Goal: Task Accomplishment & Management: Manage account settings

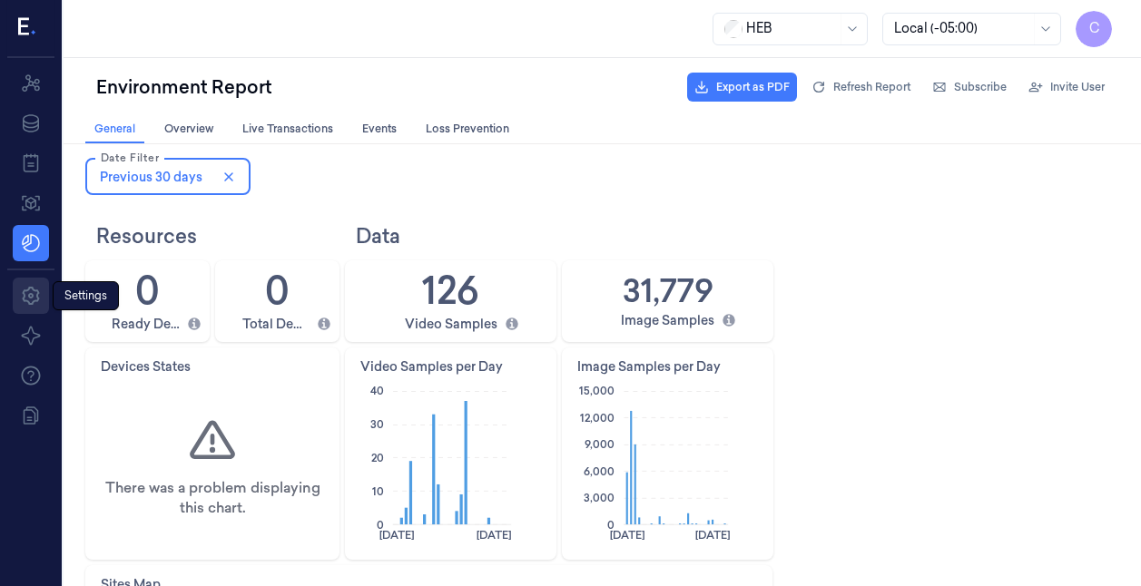
click at [30, 291] on icon at bounding box center [31, 296] width 22 height 22
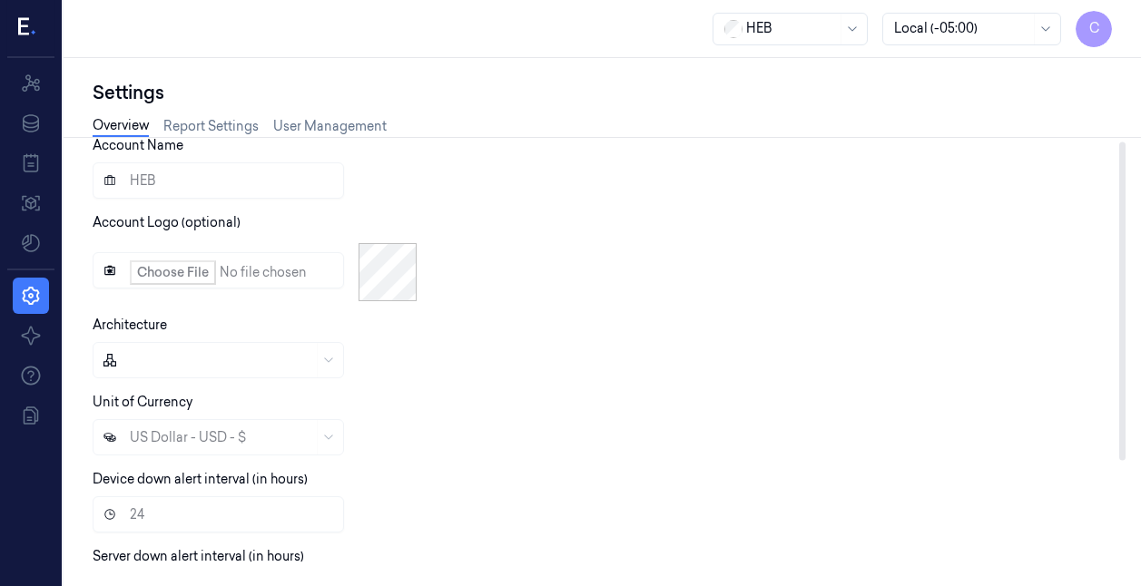
scroll to position [144, 0]
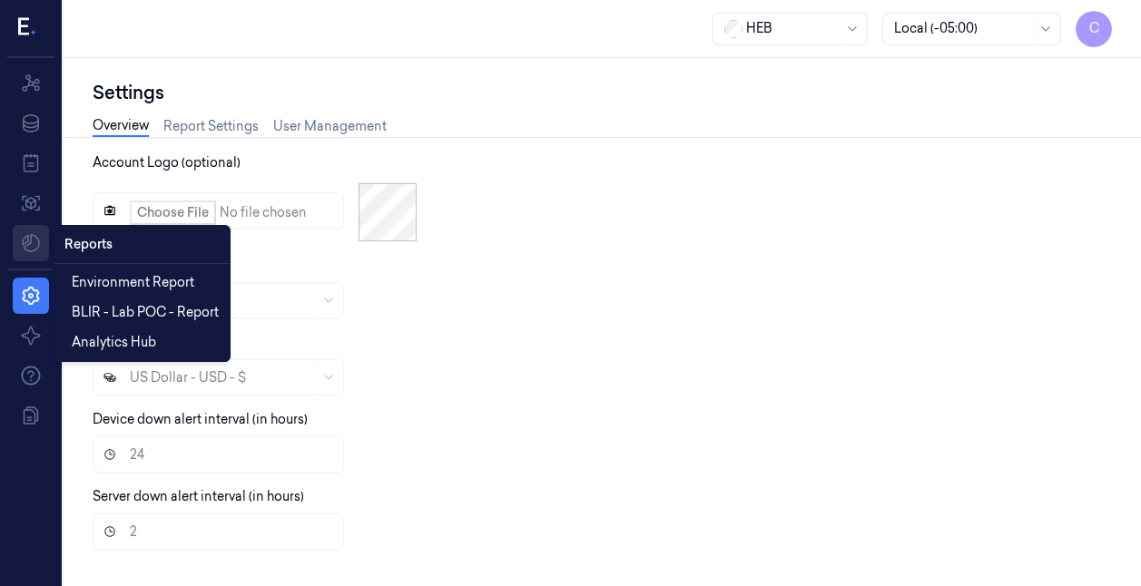
click at [25, 238] on html "C Resources Data Jobs Models Reports Reports Settings About Support Documentati…" at bounding box center [570, 293] width 1141 height 586
click at [134, 279] on span "Environment Report" at bounding box center [133, 282] width 123 height 19
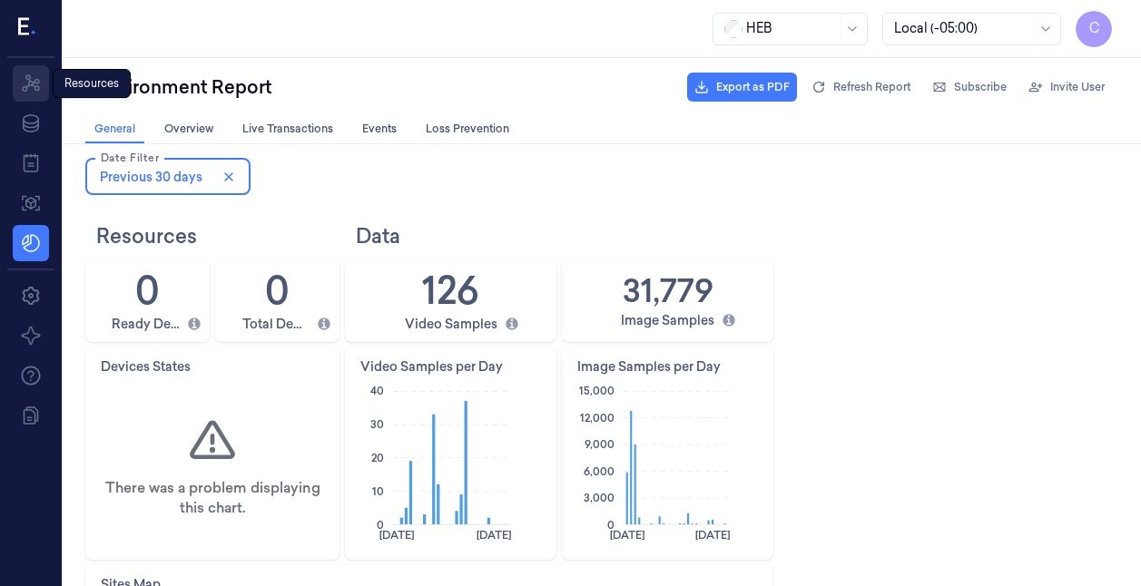
click at [32, 84] on icon at bounding box center [31, 82] width 18 height 17
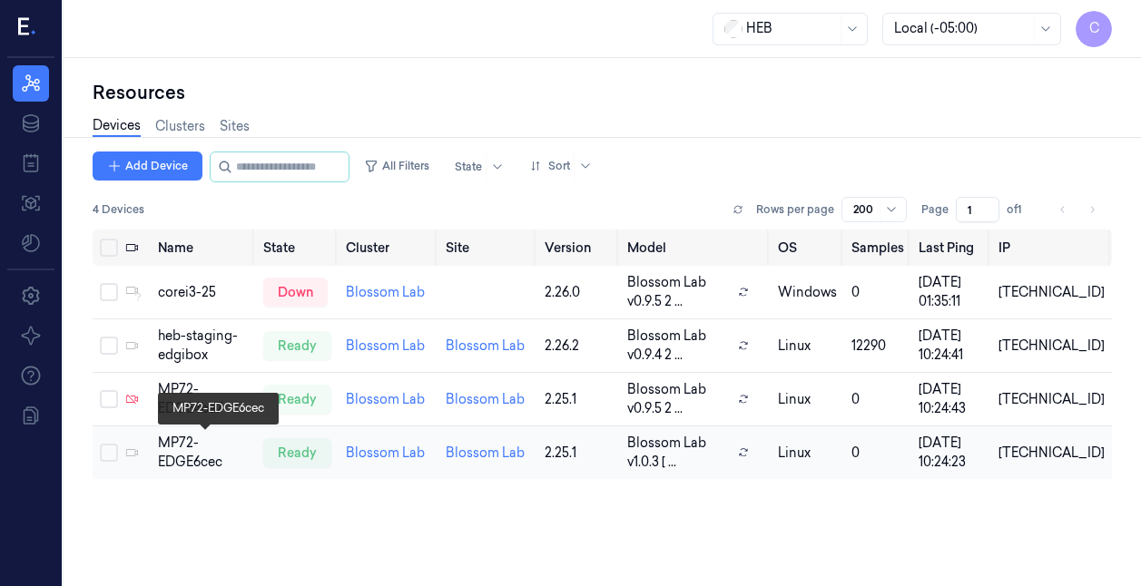
click at [176, 452] on div "MP72-EDGE6cec" at bounding box center [203, 453] width 91 height 38
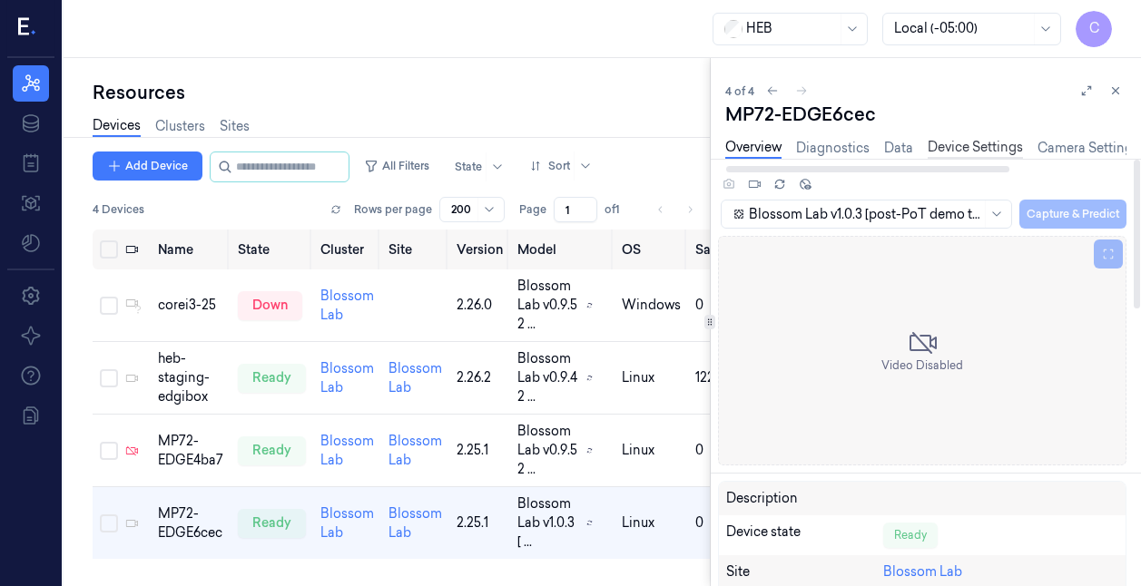
click at [983, 151] on link "Device Settings" at bounding box center [975, 148] width 95 height 21
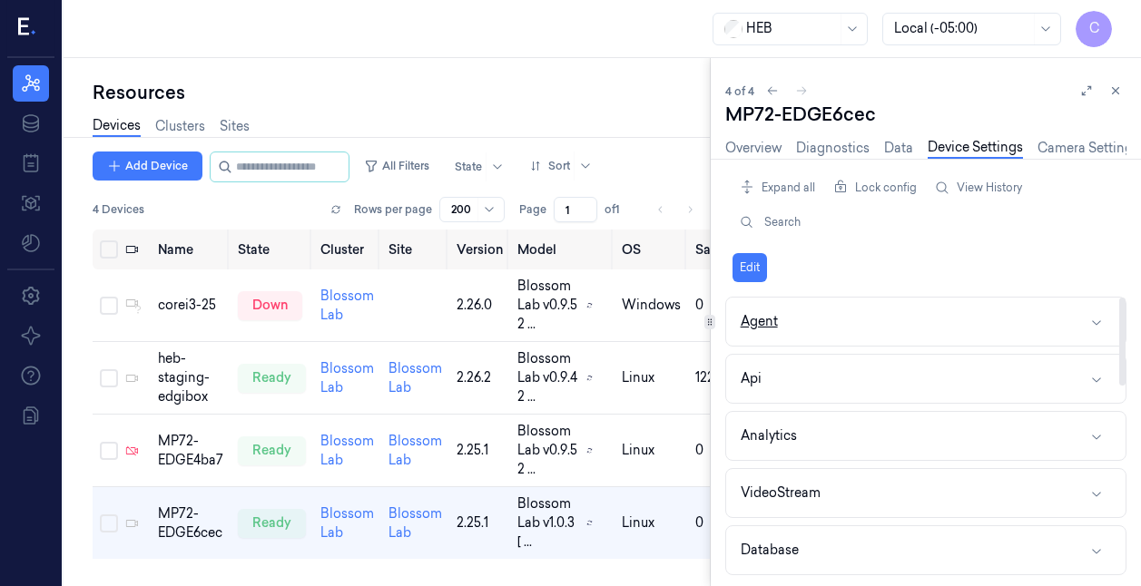
click at [1098, 320] on icon "button" at bounding box center [1096, 322] width 9 height 5
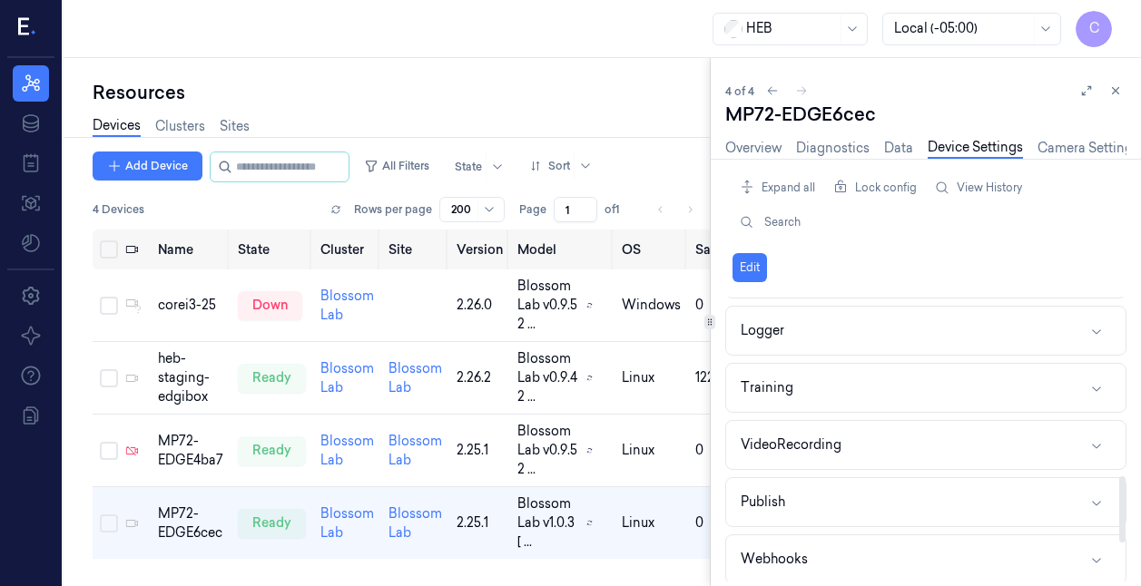
scroll to position [941, 0]
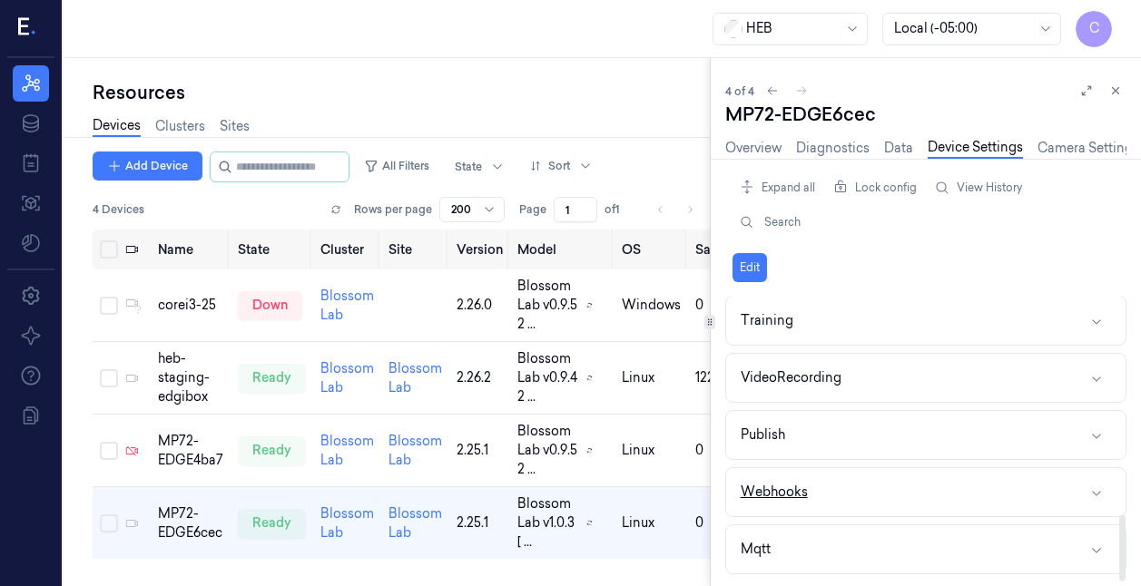
click at [1096, 486] on icon "button" at bounding box center [1096, 493] width 15 height 15
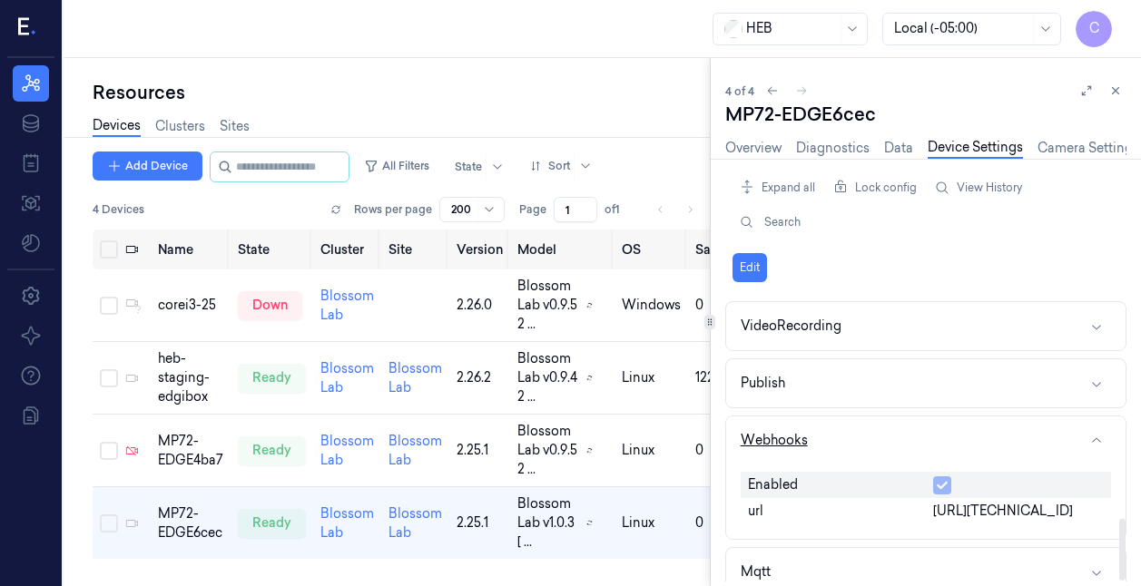
scroll to position [1016, 0]
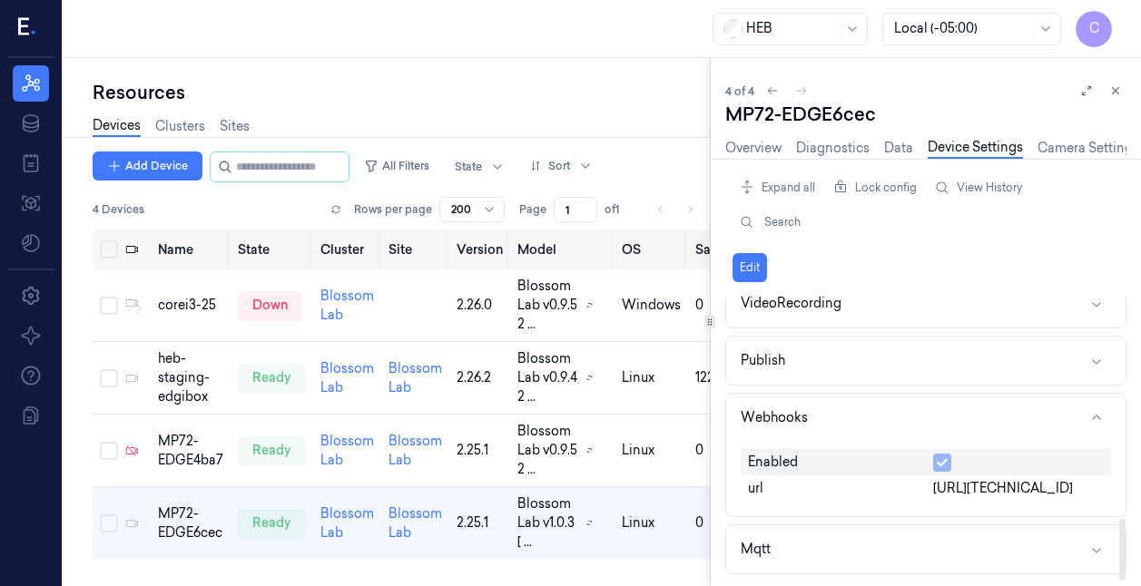
click at [976, 490] on span "[URL][TECHNICAL_ID]" at bounding box center [1003, 488] width 140 height 19
click at [765, 488] on div "url" at bounding box center [833, 490] width 185 height 26
click at [1059, 488] on span "[URL][TECHNICAL_ID]" at bounding box center [1003, 489] width 140 height 19
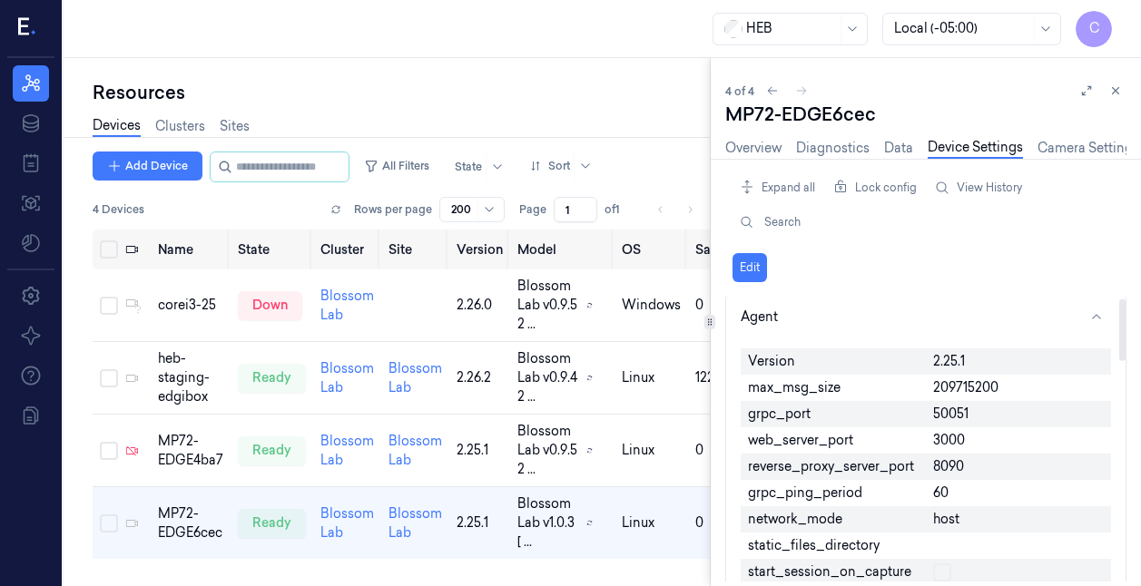
scroll to position [0, 0]
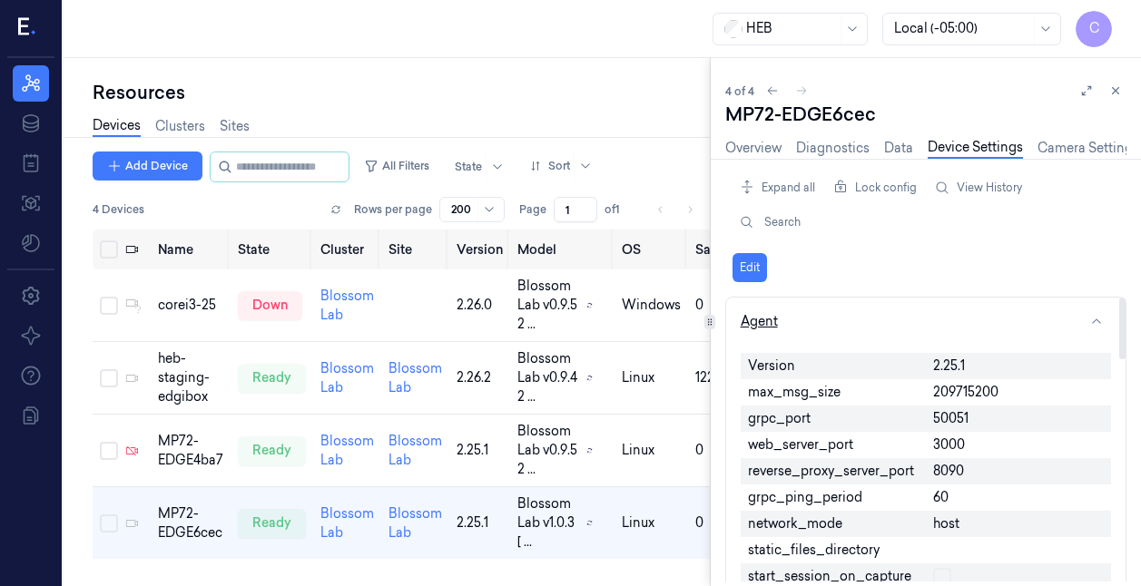
click at [1094, 320] on icon "button" at bounding box center [1096, 322] width 15 height 15
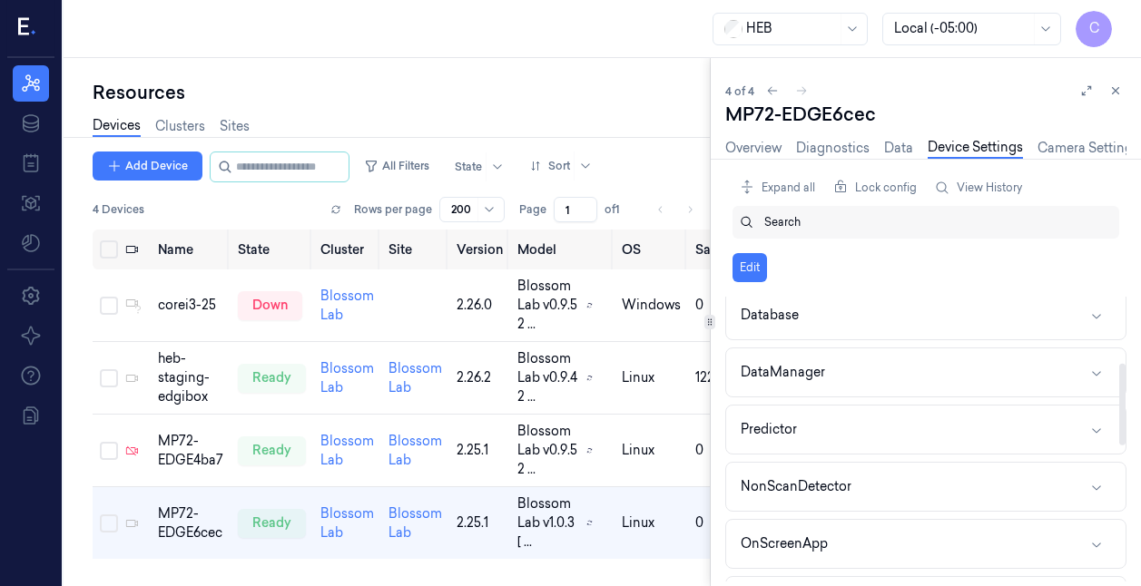
scroll to position [231, 0]
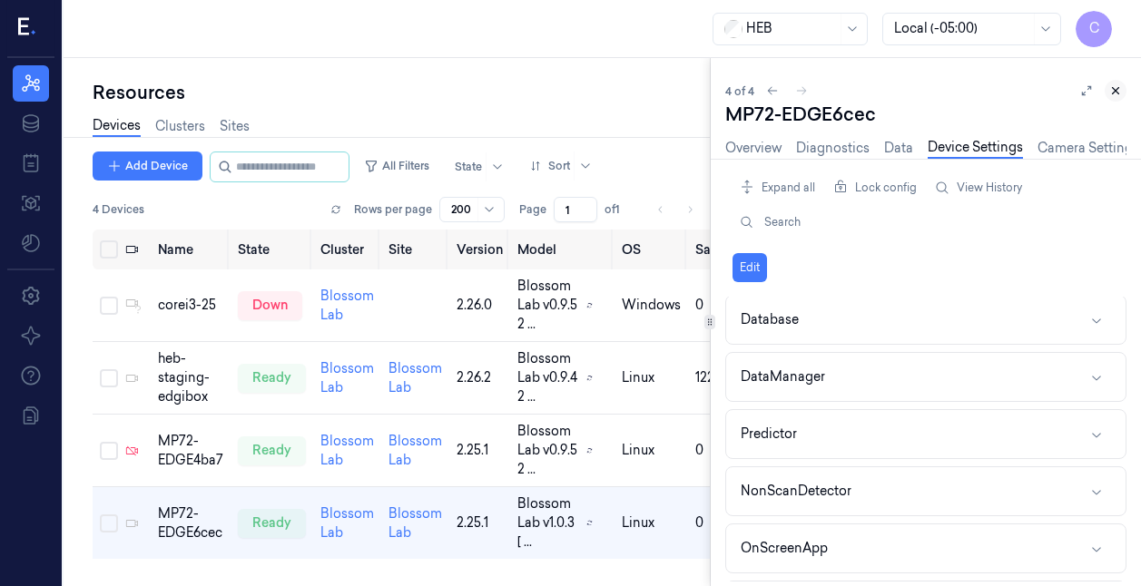
click at [1118, 90] on icon at bounding box center [1115, 90] width 13 height 13
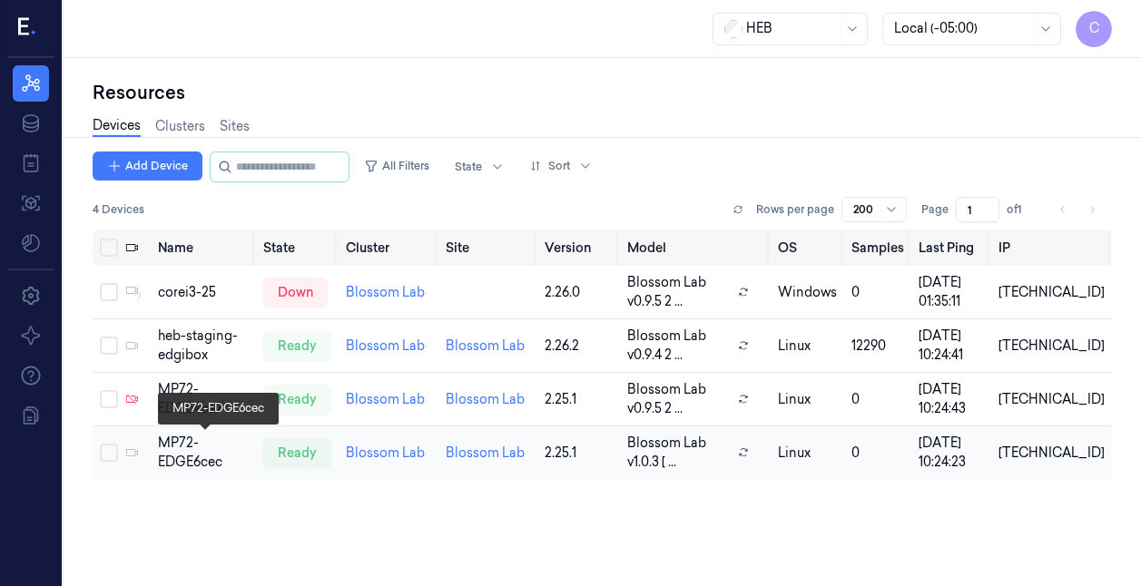
click at [190, 452] on div "MP72-EDGE6cec" at bounding box center [203, 453] width 91 height 38
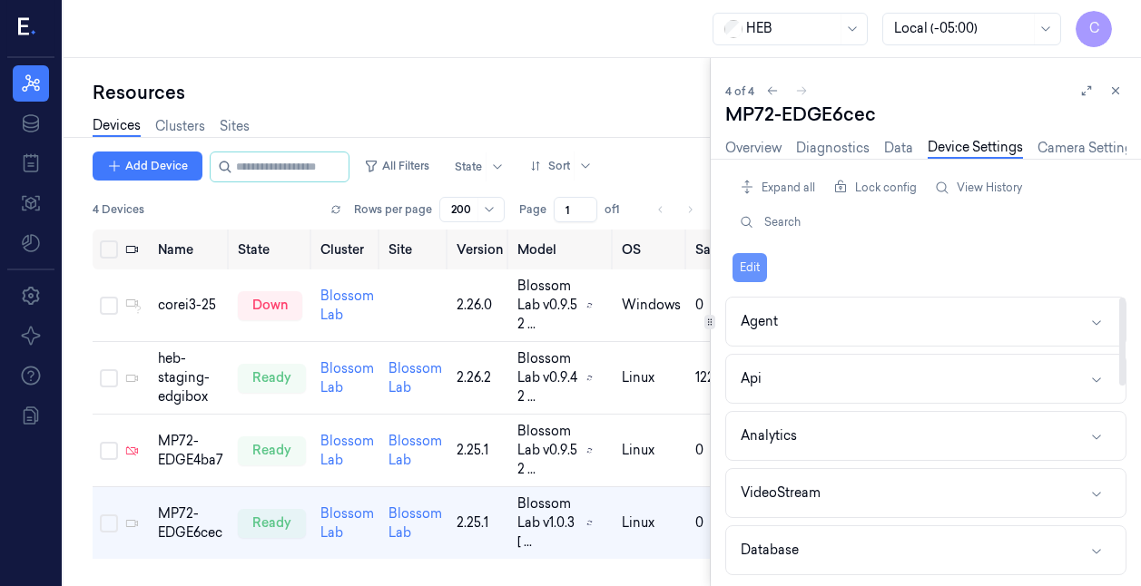
click at [747, 263] on button "Edit" at bounding box center [750, 267] width 34 height 29
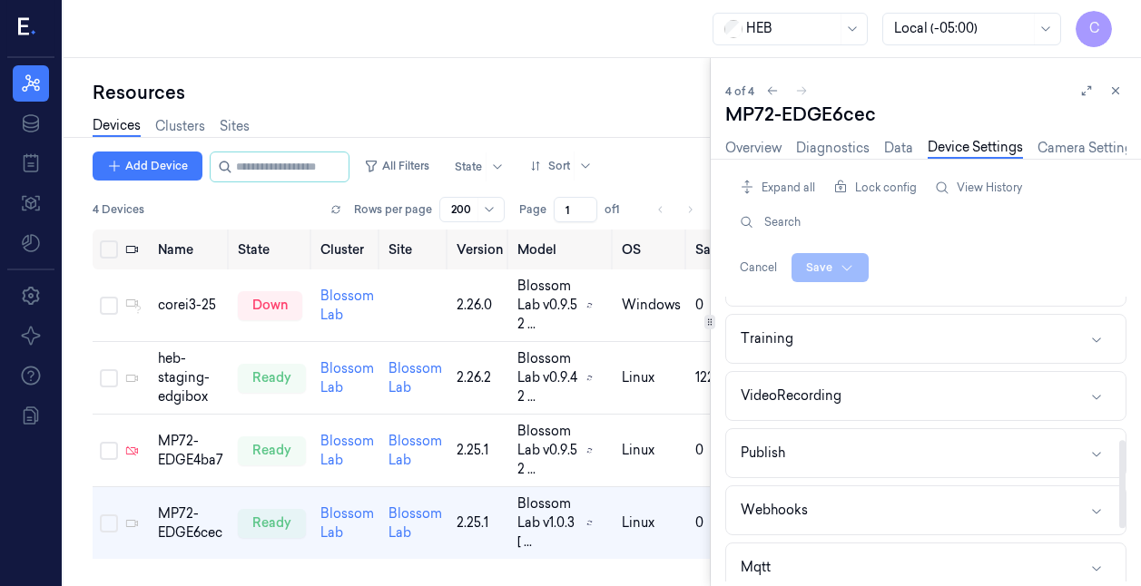
scroll to position [630, 0]
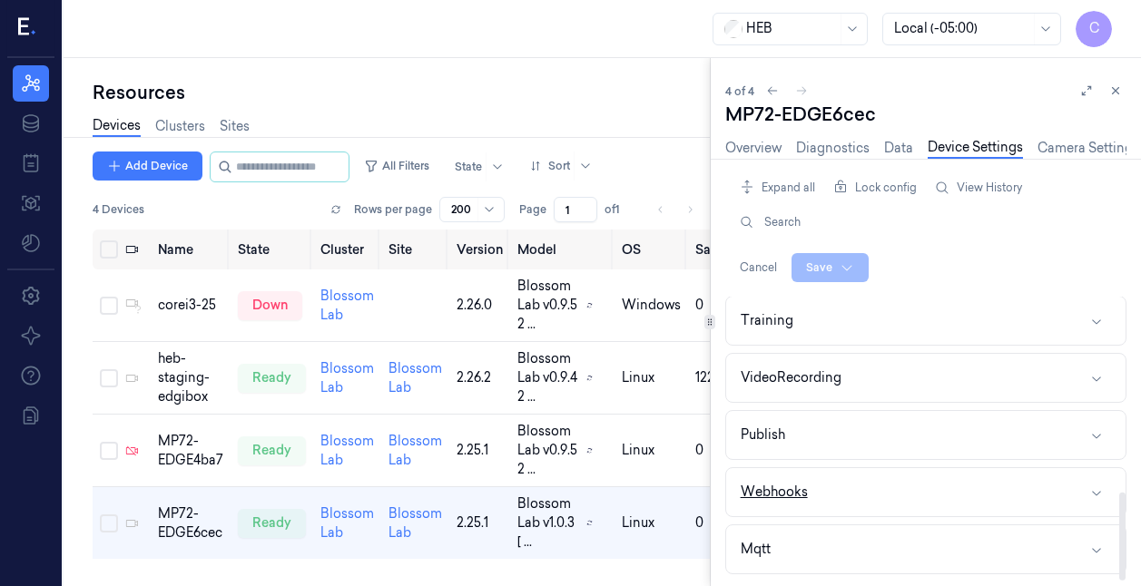
click at [1098, 492] on icon "button" at bounding box center [1096, 493] width 15 height 15
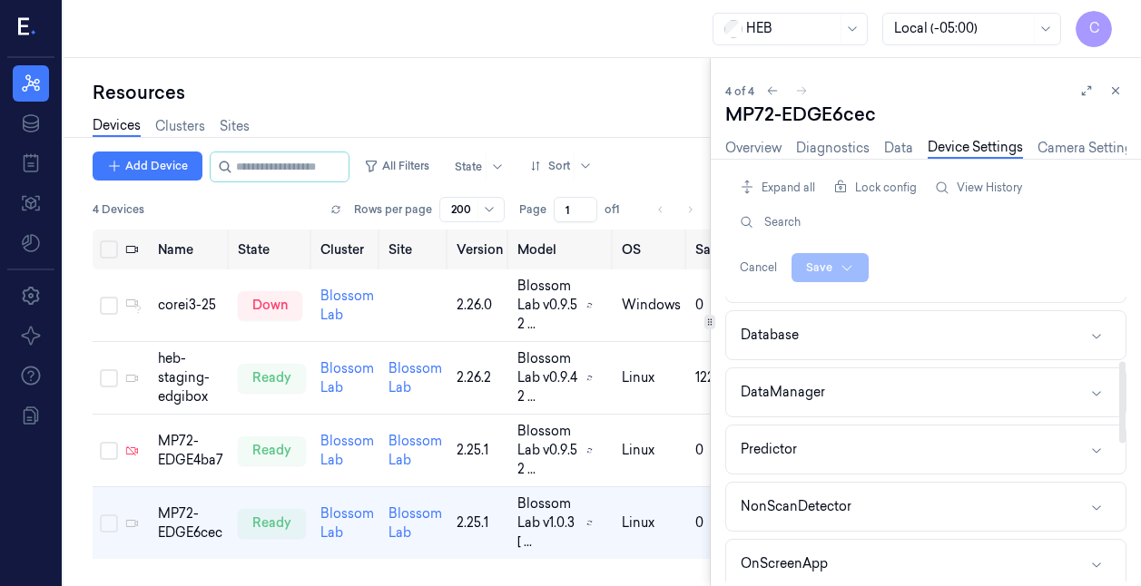
scroll to position [116, 0]
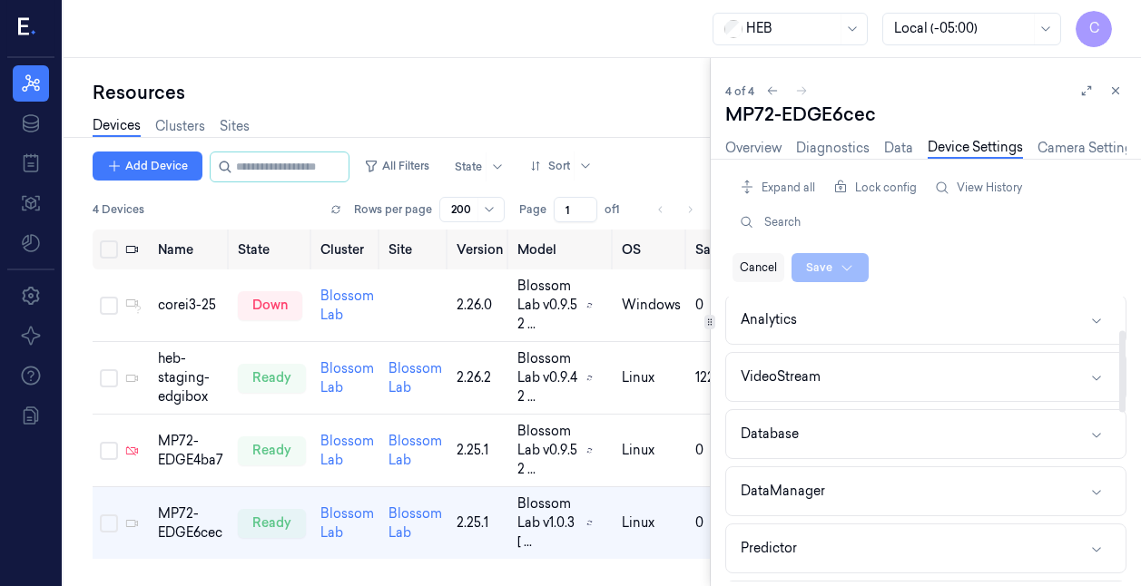
click at [747, 262] on button "Cancel" at bounding box center [759, 267] width 52 height 29
click at [1110, 86] on icon at bounding box center [1115, 90] width 13 height 13
